Goal: Navigation & Orientation: Find specific page/section

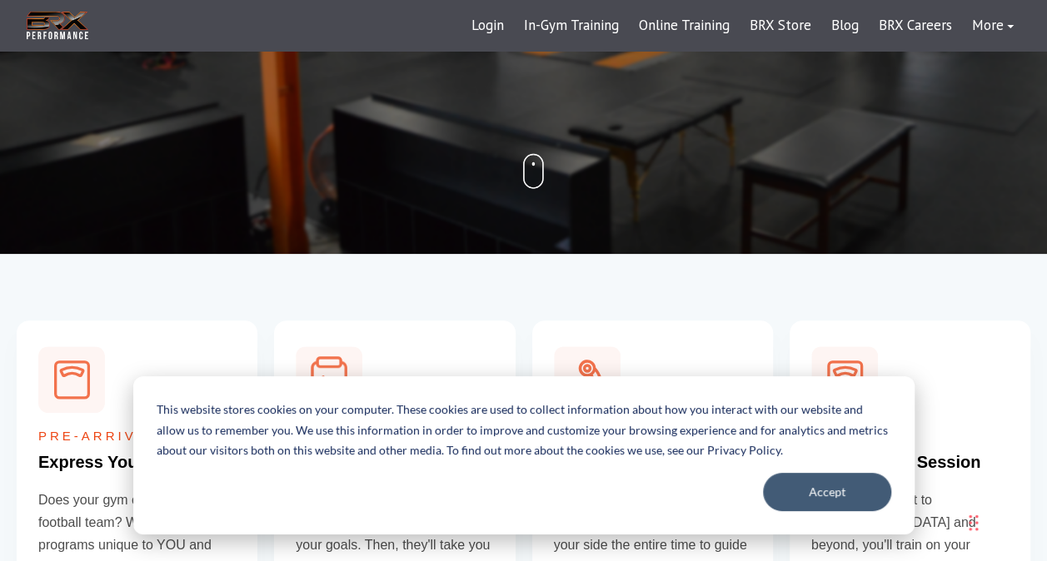
scroll to position [392, 0]
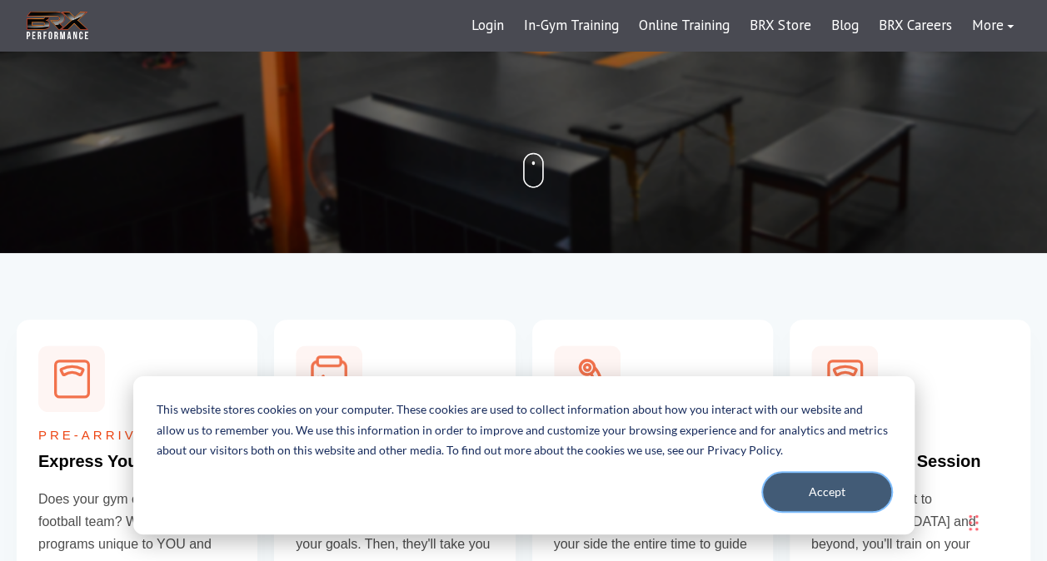
click at [826, 490] on button "Accept" at bounding box center [827, 492] width 128 height 38
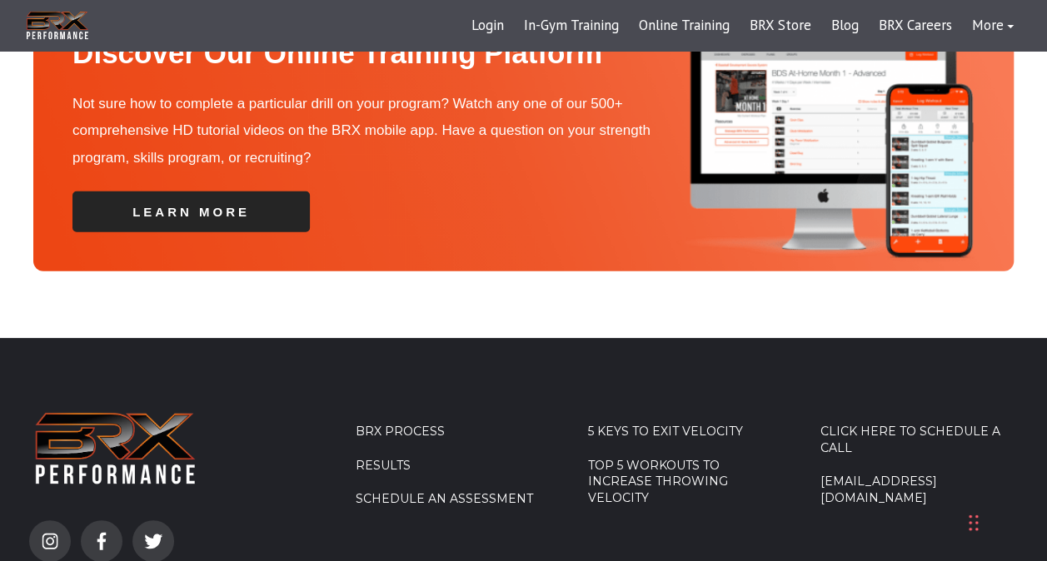
scroll to position [5666, 0]
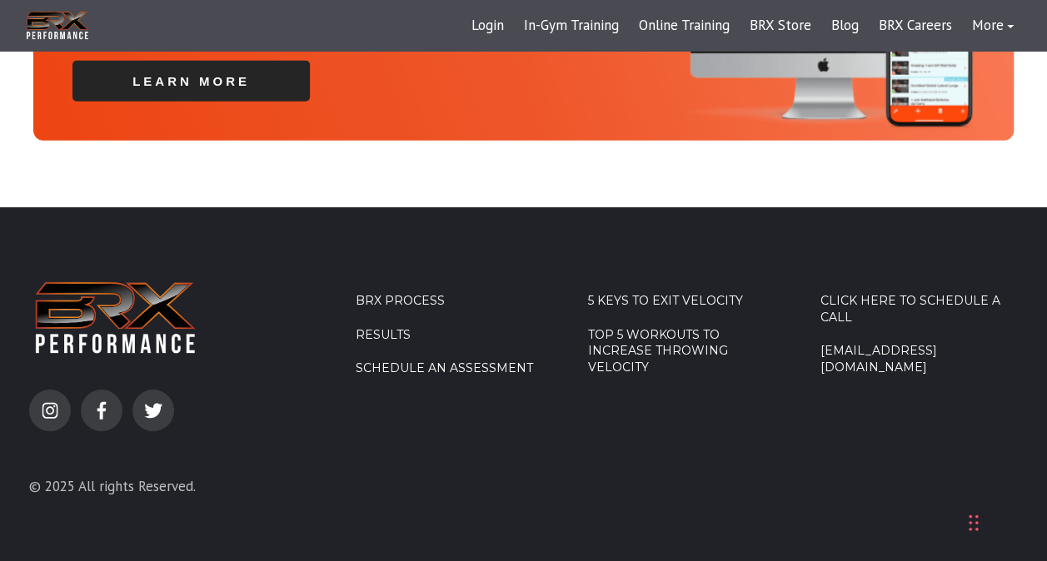
click at [851, 343] on link "[EMAIL_ADDRESS][DOMAIN_NAME]" at bounding box center [919, 359] width 197 height 32
click at [768, 431] on div "5 Keys to Exit Velocity Top 5 Workouts to Increase Throwing Velocity" at bounding box center [686, 397] width 197 height 247
click at [555, 427] on div "instagram facebook-f twitter © 2025 All rights Reserved. BRX Process Results Sc…" at bounding box center [523, 397] width 1022 height 247
click at [504, 439] on div "BRX Process Results Schedule an Assessment" at bounding box center [454, 397] width 197 height 247
click at [511, 153] on div "Discover Our Online Training Platform Not sure how to complete a particular dri…" at bounding box center [523, 15] width 1047 height 383
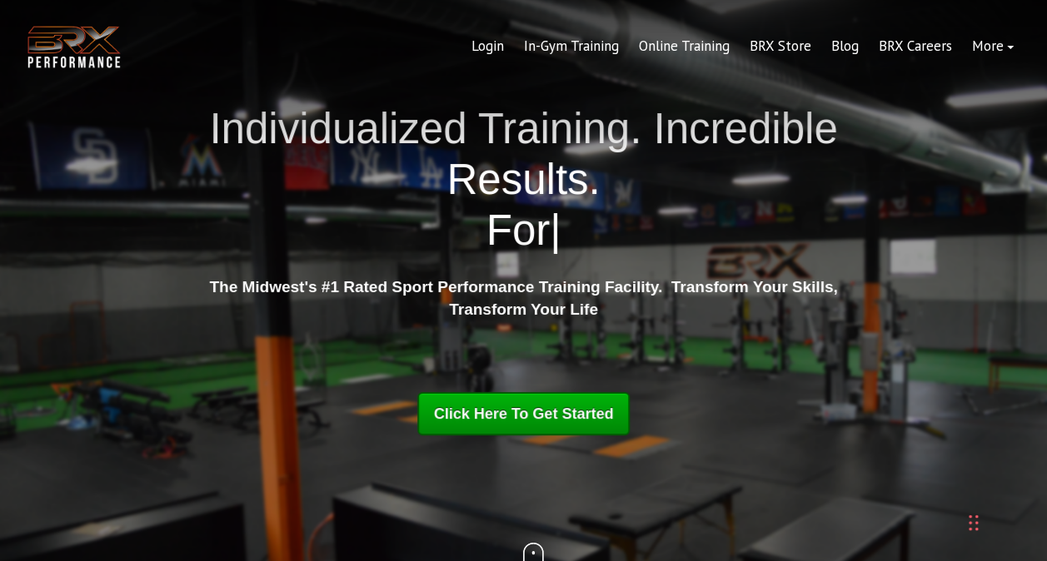
scroll to position [0, 0]
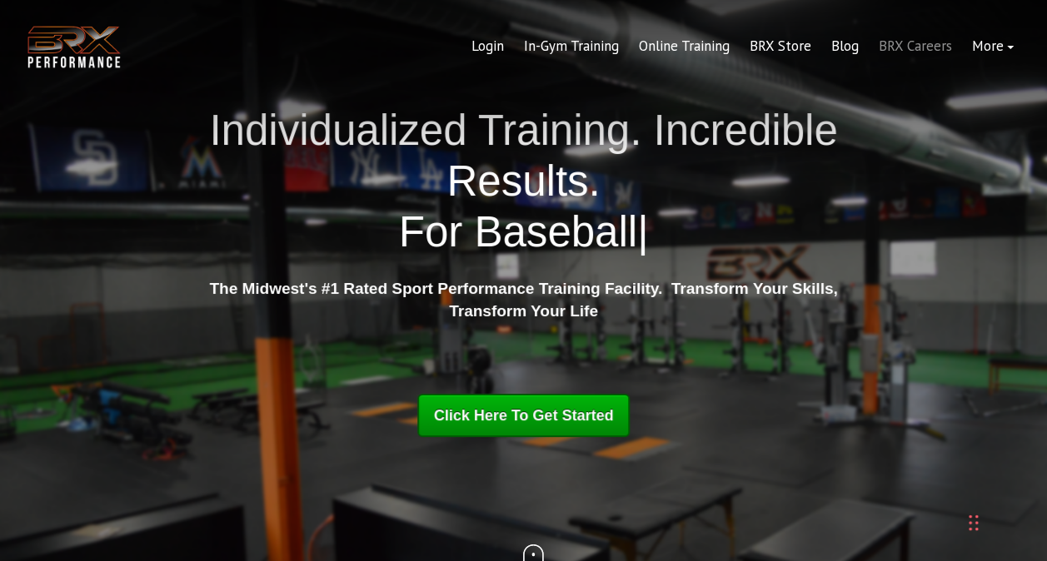
click at [900, 49] on link "BRX Careers" at bounding box center [915, 47] width 93 height 40
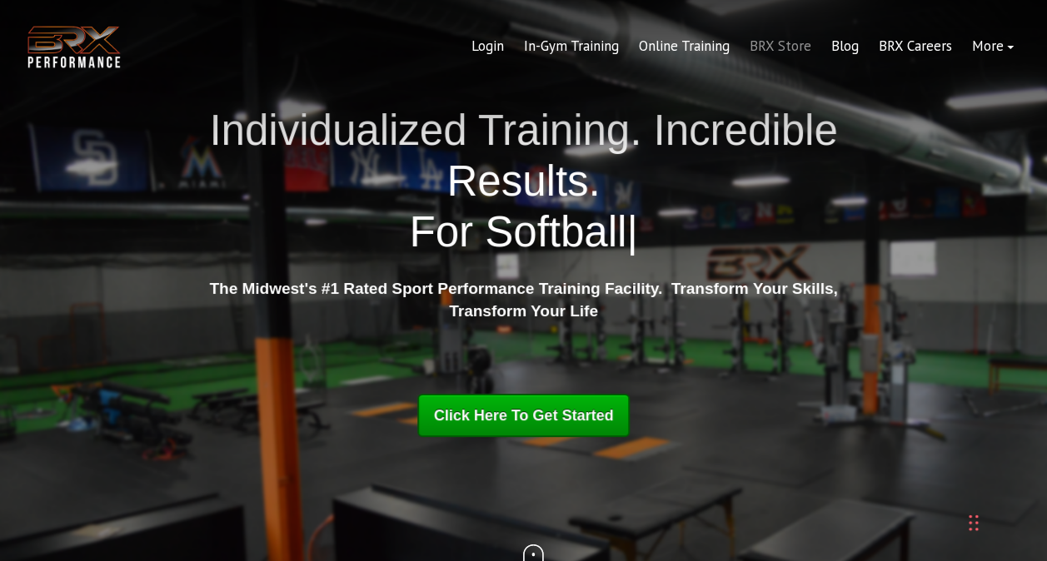
click at [783, 43] on link "BRX Store" at bounding box center [781, 47] width 82 height 40
